Goal: Task Accomplishment & Management: Use online tool/utility

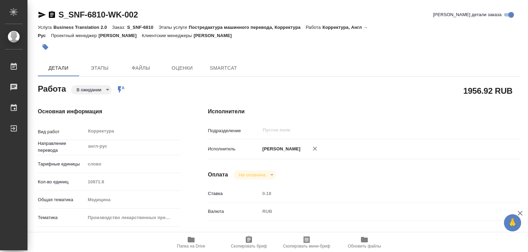
type textarea "x"
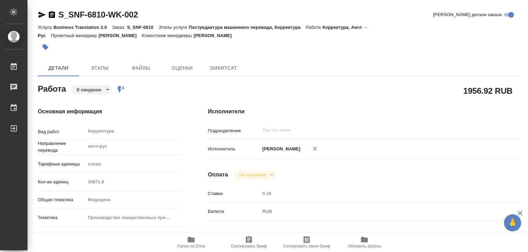
type textarea "x"
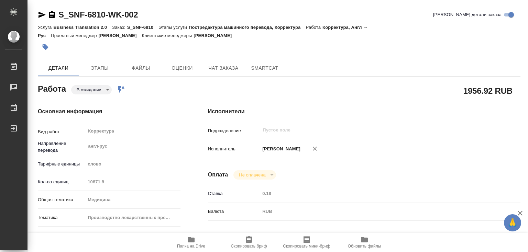
click at [187, 238] on icon "button" at bounding box center [191, 240] width 8 height 8
type textarea "x"
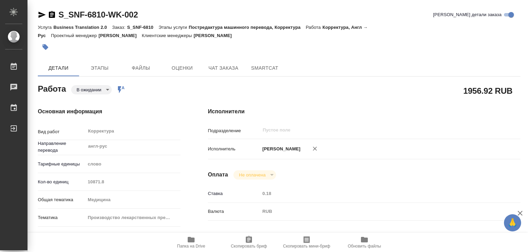
type textarea "x"
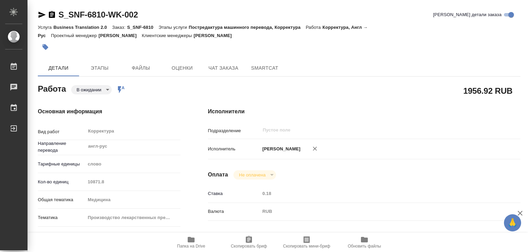
type textarea "x"
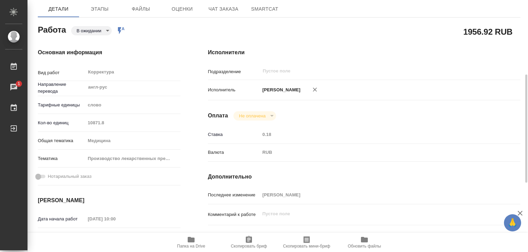
scroll to position [25, 0]
